Goal: Information Seeking & Learning: Learn about a topic

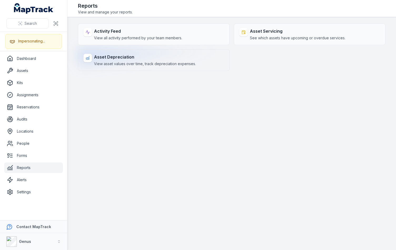
click at [160, 60] on div "Asset Depreciation View asset values over time, track depreciation expenses." at bounding box center [145, 60] width 102 height 13
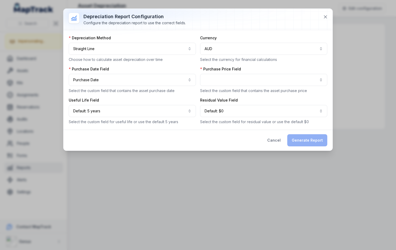
click at [249, 67] on div "Purchase Price Field" at bounding box center [263, 68] width 127 height 5
click at [242, 78] on button "button" at bounding box center [263, 80] width 127 height 12
click at [247, 69] on div "Purchase Price Field Select the custom field that contains the asset purchase p…" at bounding box center [263, 79] width 127 height 27
click at [266, 35] on div "**********" at bounding box center [197, 80] width 269 height 100
drag, startPoint x: 281, startPoint y: 22, endPoint x: 301, endPoint y: 16, distance: 21.2
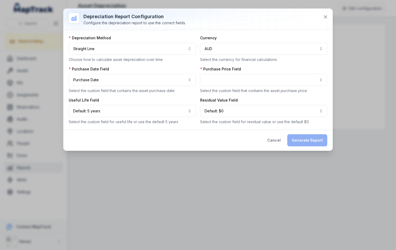
click at [281, 22] on div at bounding box center [197, 19] width 269 height 21
click at [323, 15] on icon at bounding box center [325, 16] width 5 height 5
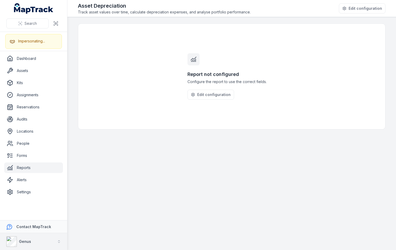
click at [39, 241] on button "Genus" at bounding box center [33, 241] width 67 height 17
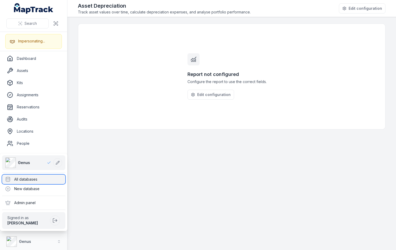
click at [32, 175] on div "All databases" at bounding box center [33, 178] width 63 height 9
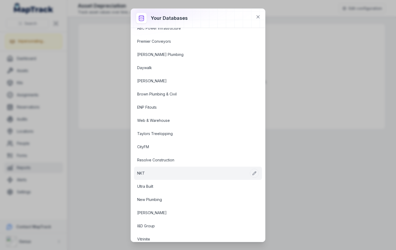
scroll to position [410, 0]
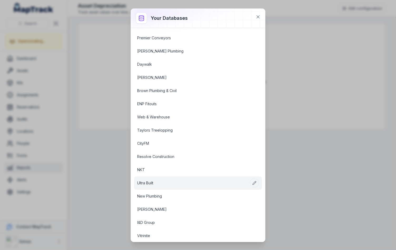
click at [151, 184] on link "Ultra Built" at bounding box center [191, 182] width 109 height 5
